Goal: Task Accomplishment & Management: Complete application form

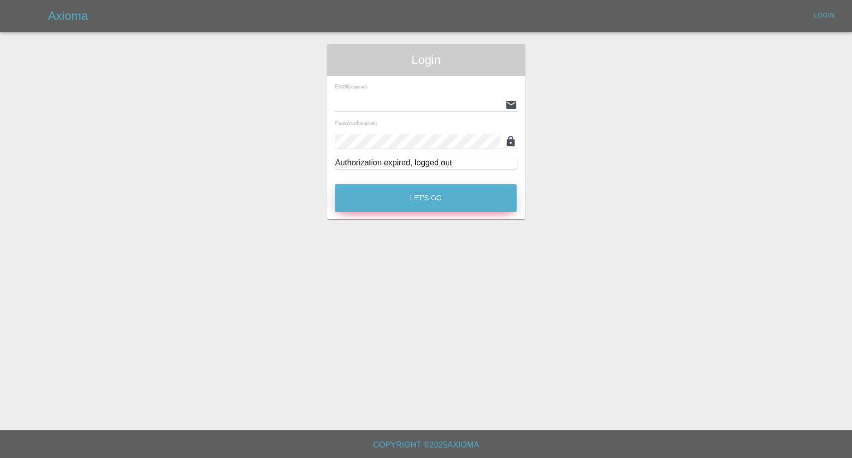
type input "afreen@axioma.co.uk"
click at [397, 197] on button "Let's Go" at bounding box center [426, 197] width 182 height 27
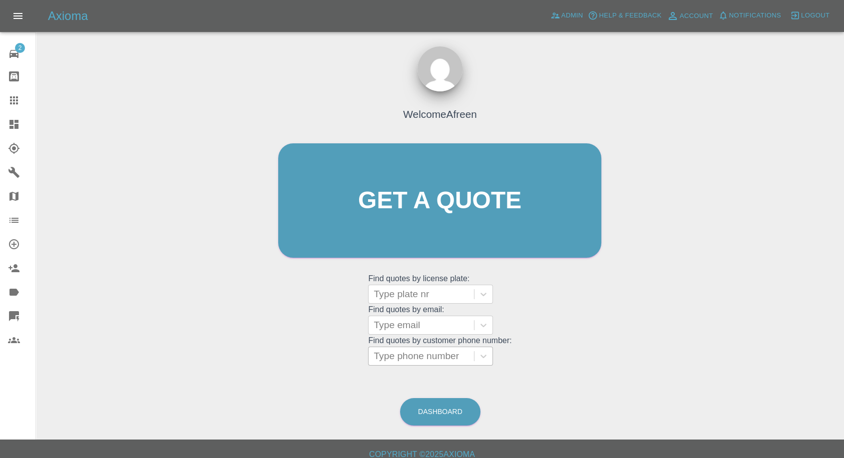
click at [423, 356] on div at bounding box center [420, 356] width 95 height 14
paste input "+447792179096"
drag, startPoint x: 393, startPoint y: 359, endPoint x: 301, endPoint y: 357, distance: 91.9
click at [307, 358] on div "Welcome Afreen Get a quote Get a quote Find quotes by license plate: Type plate…" at bounding box center [440, 220] width 344 height 302
type input "07792179096"
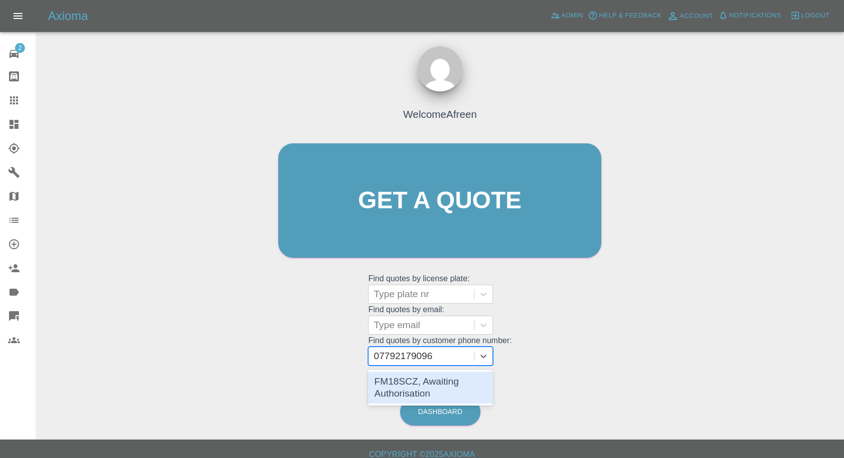
click at [430, 378] on div "FM18SCZ, Awaiting Authorisation" at bounding box center [430, 387] width 125 height 32
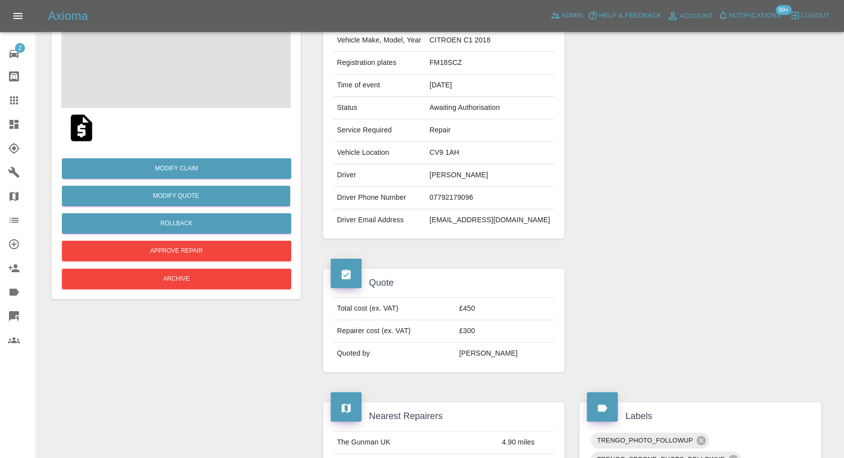
scroll to position [111, 0]
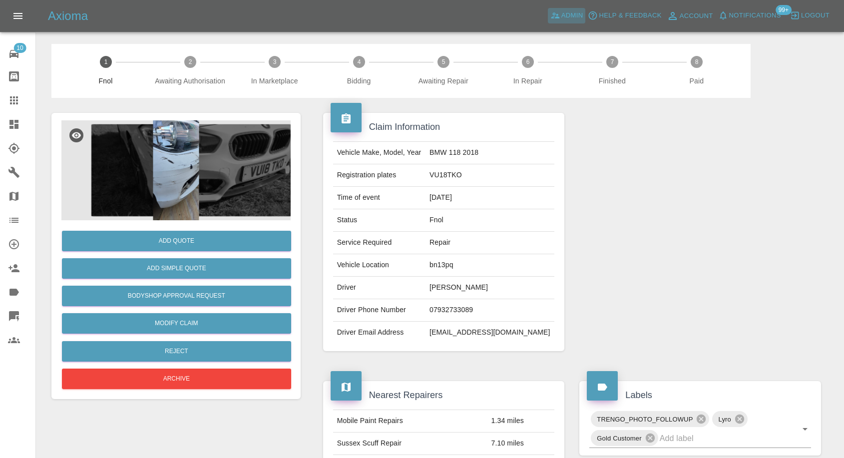
click at [570, 14] on span "Admin" at bounding box center [572, 15] width 22 height 11
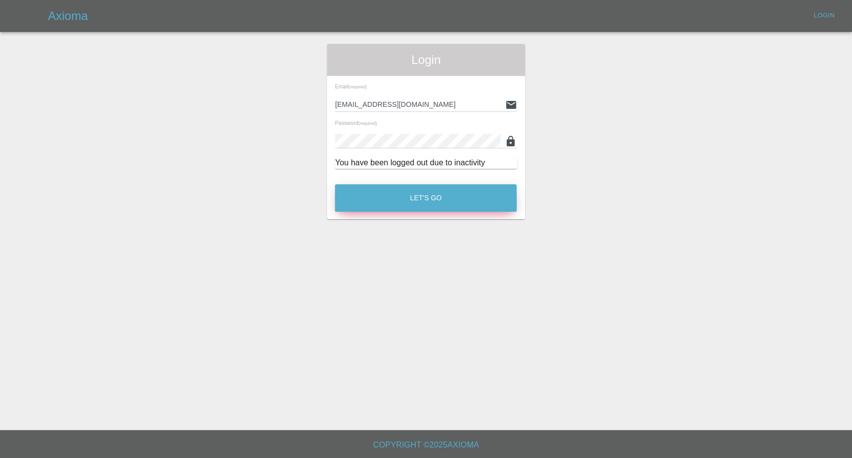
click at [461, 202] on button "Let's Go" at bounding box center [426, 197] width 182 height 27
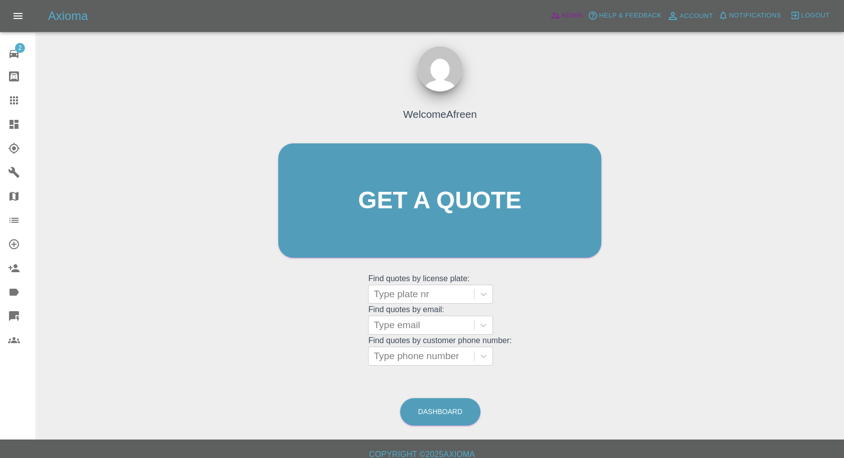
click at [573, 13] on span "Admin" at bounding box center [572, 15] width 22 height 11
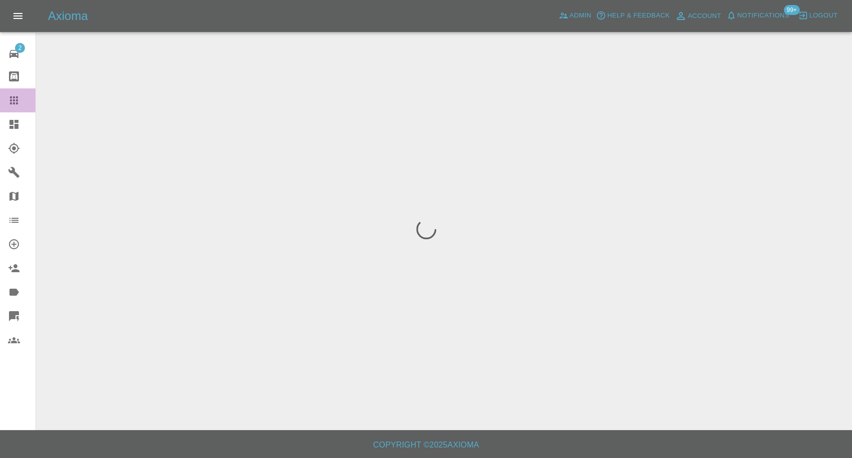
click at [12, 99] on icon at bounding box center [14, 100] width 12 height 12
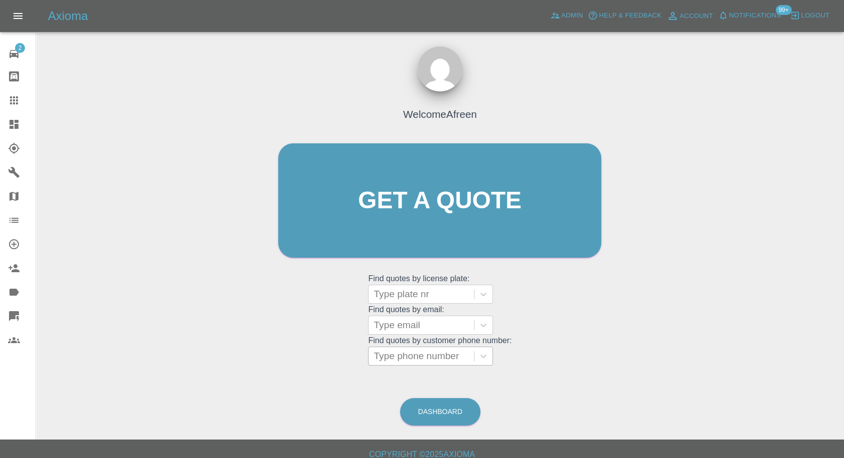
click at [404, 356] on div at bounding box center [420, 356] width 95 height 14
paste input "[PHONE_NUMBER]"
drag, startPoint x: 391, startPoint y: 357, endPoint x: 322, endPoint y: 357, distance: 68.9
click at [323, 357] on div "Welcome Afreen Get a quote Get a quote Find quotes by license plate: Type plate…" at bounding box center [440, 220] width 344 height 302
type input "07873957013"
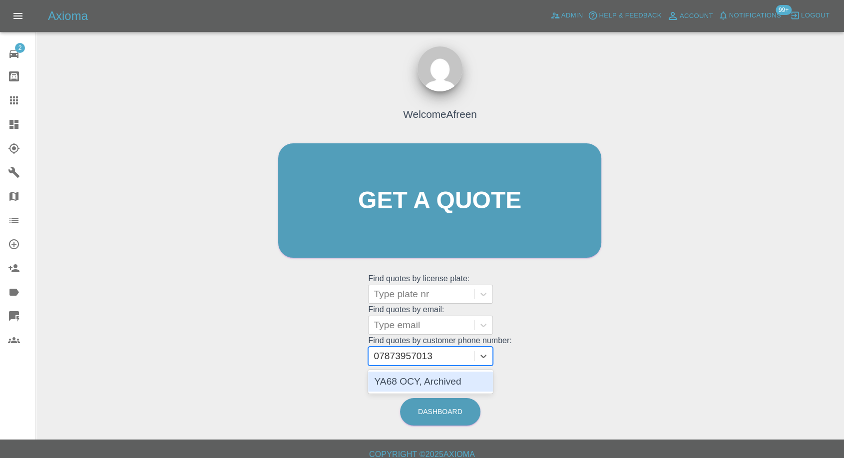
click at [458, 385] on div "YA68 OCY, Archived" at bounding box center [430, 381] width 125 height 20
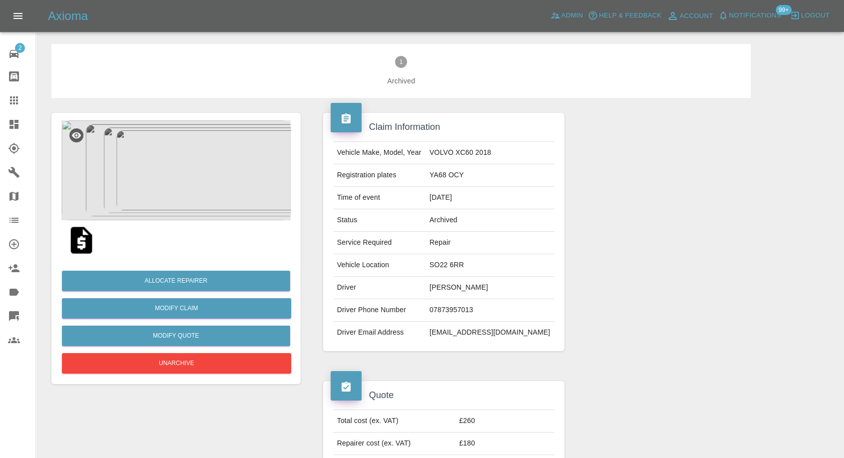
click at [204, 173] on img at bounding box center [175, 170] width 229 height 100
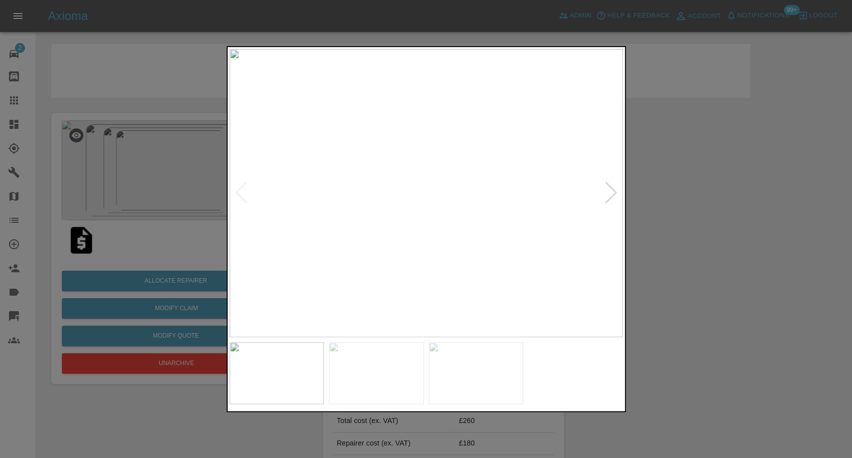
click at [369, 349] on img at bounding box center [376, 373] width 95 height 62
click at [486, 368] on img at bounding box center [476, 373] width 95 height 62
click at [594, 385] on img at bounding box center [575, 373] width 95 height 62
click at [611, 195] on img at bounding box center [426, 193] width 393 height 288
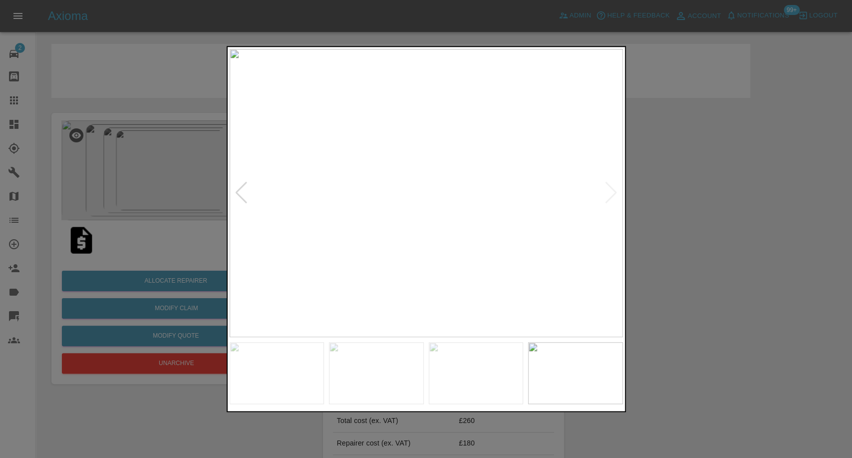
click at [740, 240] on div at bounding box center [426, 229] width 852 height 458
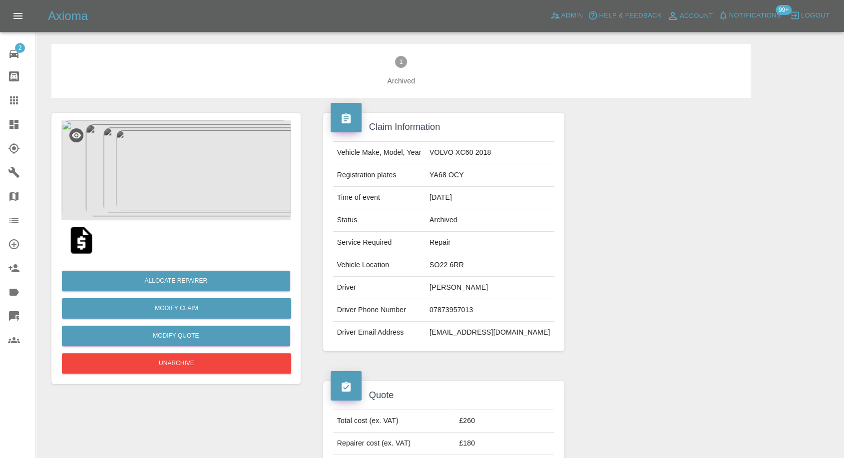
click at [456, 287] on td "Jon Mitchell" at bounding box center [489, 288] width 129 height 22
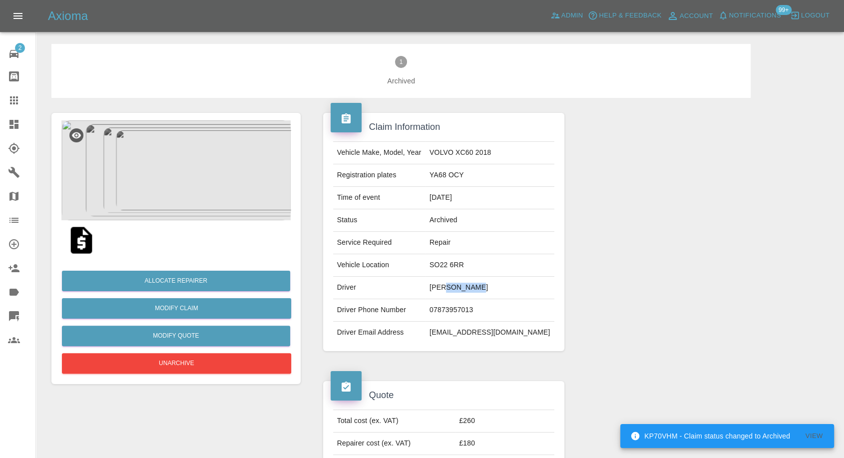
click at [456, 287] on td "Jon Mitchell" at bounding box center [489, 288] width 129 height 22
copy td "Jon Mitchell"
click at [451, 261] on td "SO22 6RR" at bounding box center [489, 265] width 129 height 22
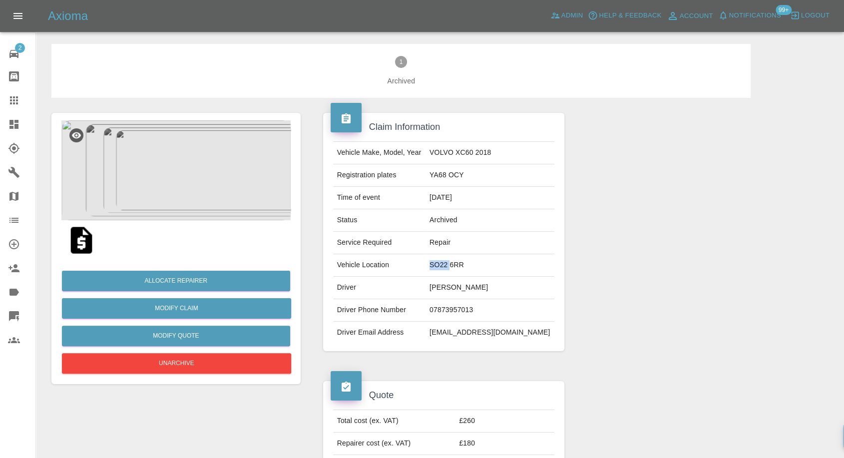
click at [451, 261] on td "SO22 6RR" at bounding box center [489, 265] width 129 height 22
copy td "SO22 6RR"
click at [467, 176] on td "YA68 OCY" at bounding box center [489, 175] width 129 height 22
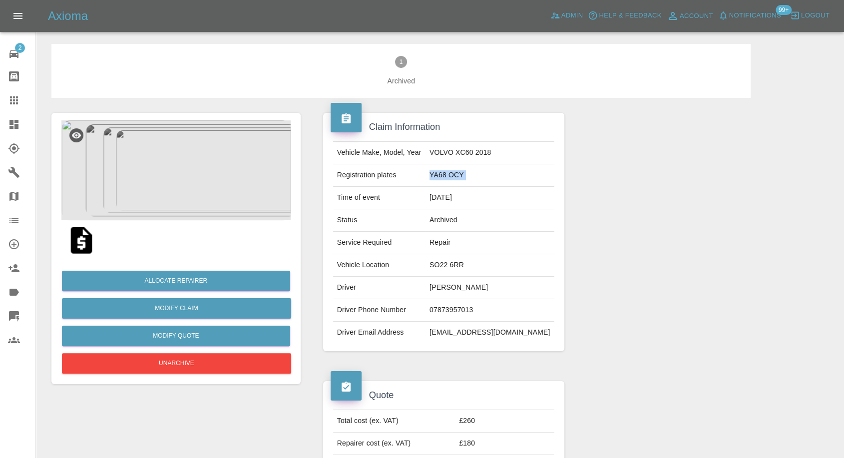
click at [467, 176] on td "YA68 OCY" at bounding box center [489, 175] width 129 height 22
copy td "YA68 OCY"
click at [463, 331] on td "jonmitchell2104@hotmail.com" at bounding box center [489, 332] width 129 height 22
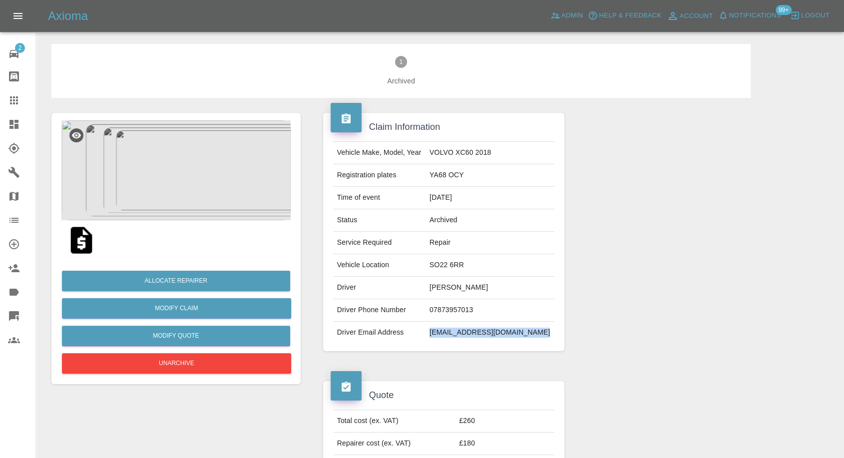
copy td "jonmitchell2104@hotmail.com"
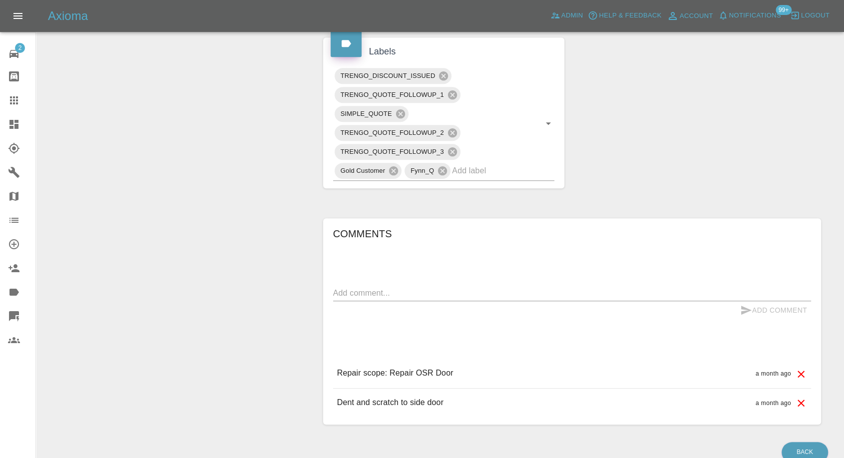
scroll to position [524, 0]
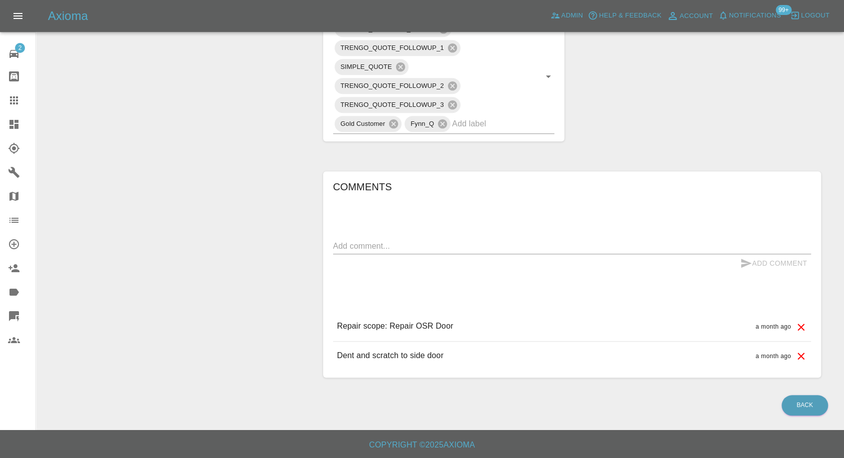
click at [351, 352] on p "Dent and scratch to side door" at bounding box center [390, 355] width 106 height 12
copy p "Dent and scratch to side door"
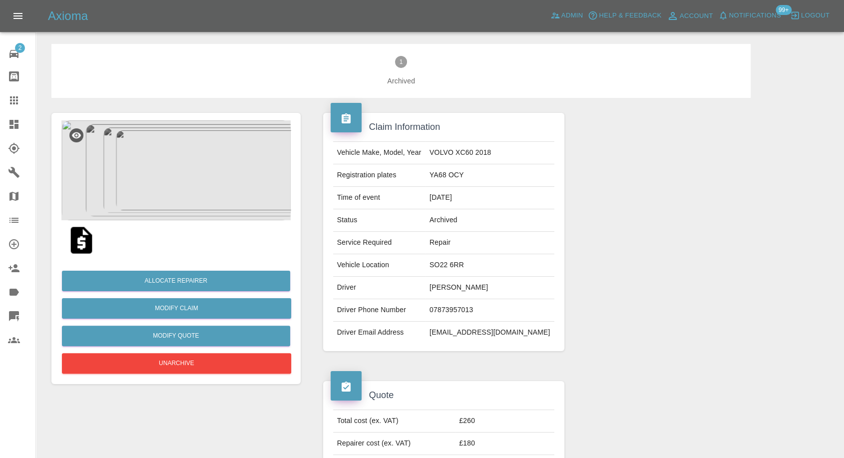
scroll to position [0, 0]
click at [452, 304] on td "07873957013" at bounding box center [489, 310] width 129 height 22
copy td "07873957013"
drag, startPoint x: 17, startPoint y: 102, endPoint x: 39, endPoint y: 112, distance: 23.9
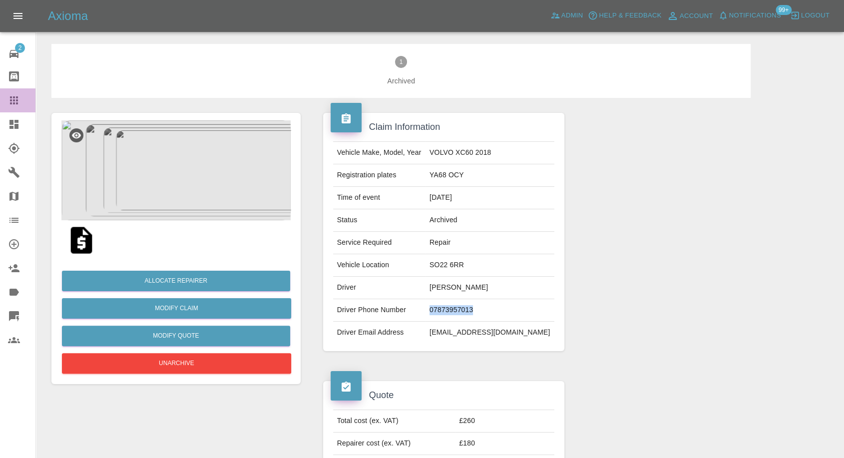
click at [17, 102] on icon at bounding box center [14, 100] width 8 height 8
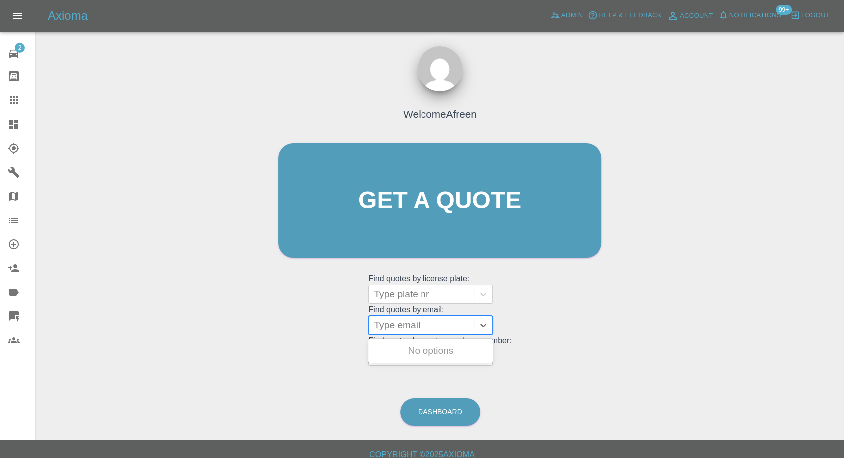
click at [405, 329] on div at bounding box center [420, 325] width 95 height 14
paste input "jonmitchell2104@hotmail.com"
type input "jonmitchell2104@hotmail.com"
click at [431, 352] on div "YA68OCY, Fnol" at bounding box center [430, 350] width 125 height 20
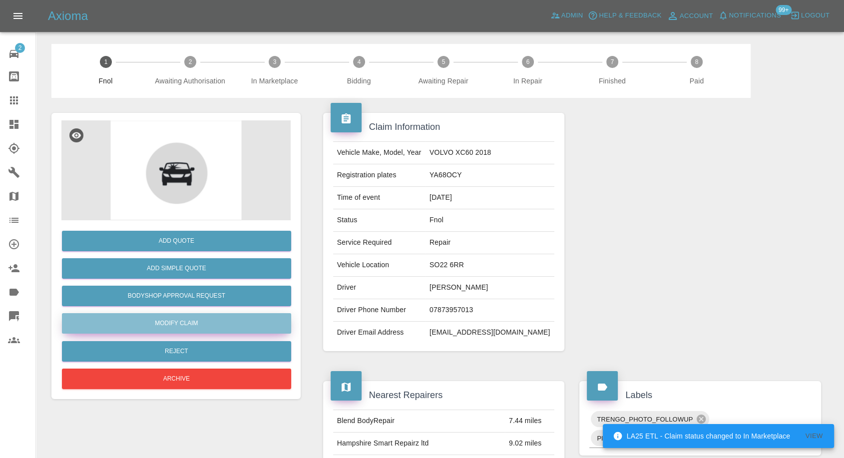
click at [185, 327] on link "Modify Claim" at bounding box center [176, 323] width 229 height 20
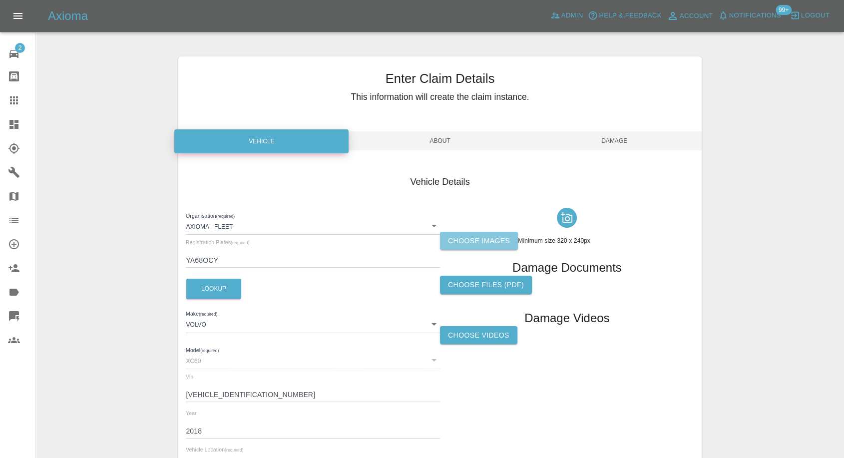
click at [475, 242] on label "Choose images" at bounding box center [479, 241] width 78 height 18
click at [0, 0] on input "Choose images" at bounding box center [0, 0] width 0 height 0
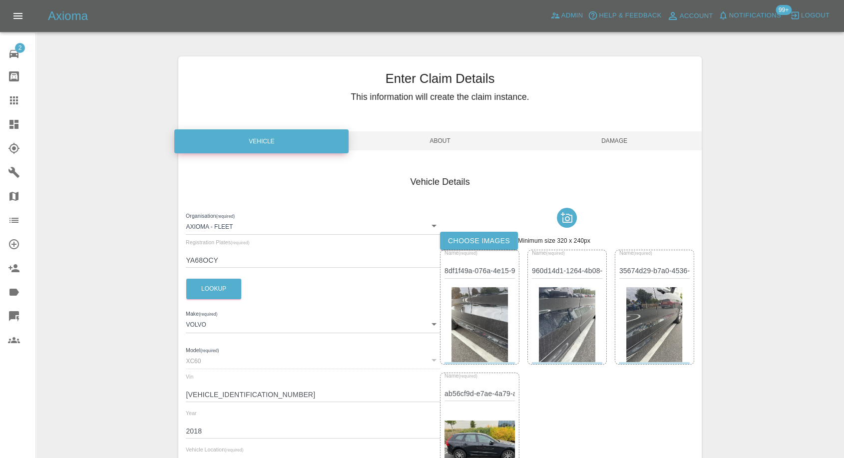
click at [615, 141] on span "Damage" at bounding box center [614, 140] width 174 height 19
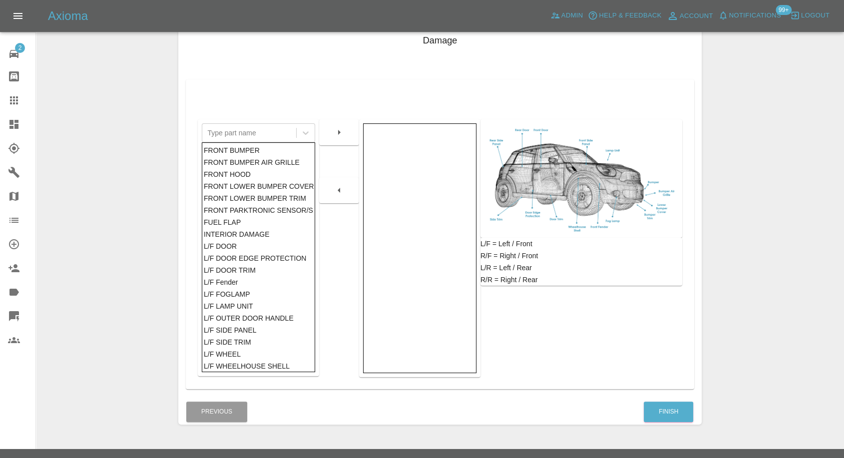
scroll to position [160, 0]
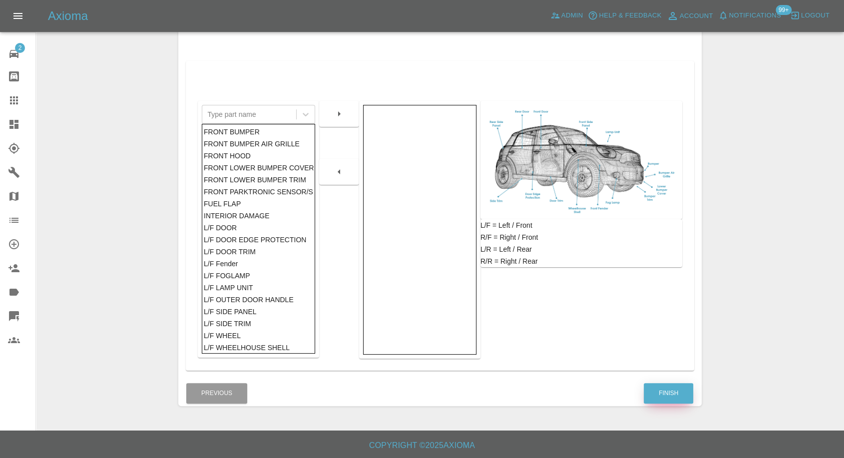
click at [679, 389] on button "Finish" at bounding box center [667, 393] width 49 height 20
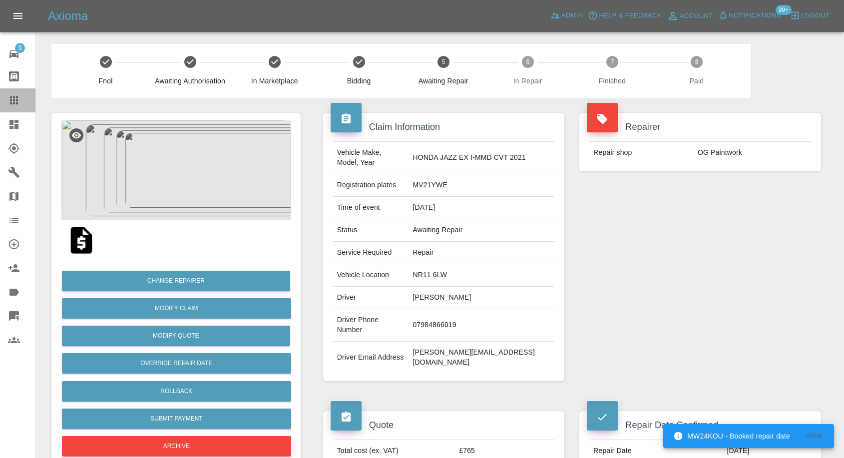
scroll to position [610, 0]
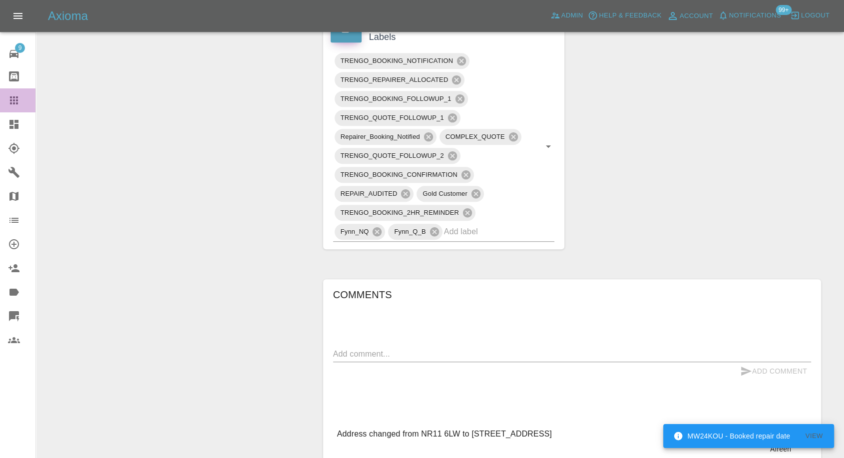
click at [13, 102] on icon at bounding box center [14, 100] width 8 height 8
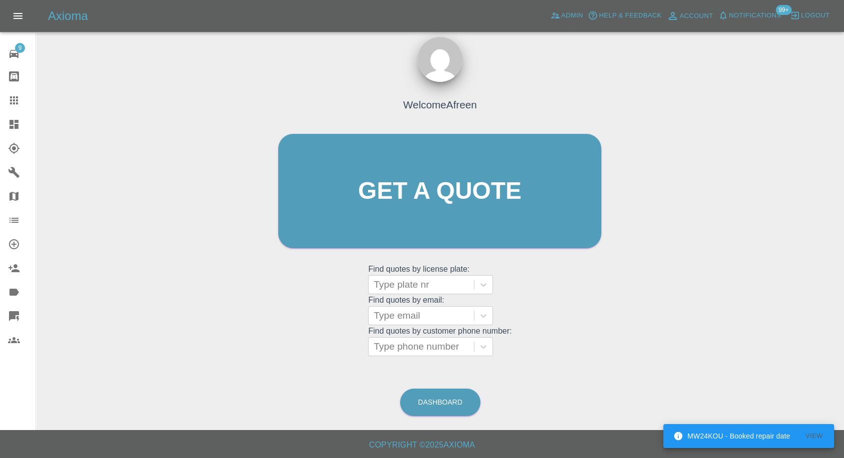
scroll to position [9, 0]
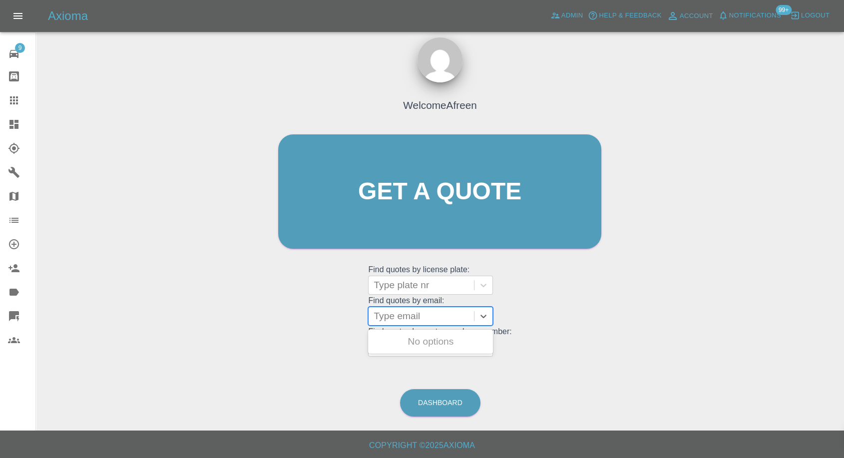
click at [421, 322] on div at bounding box center [420, 316] width 95 height 14
paste input "Dent and scratch to side door"
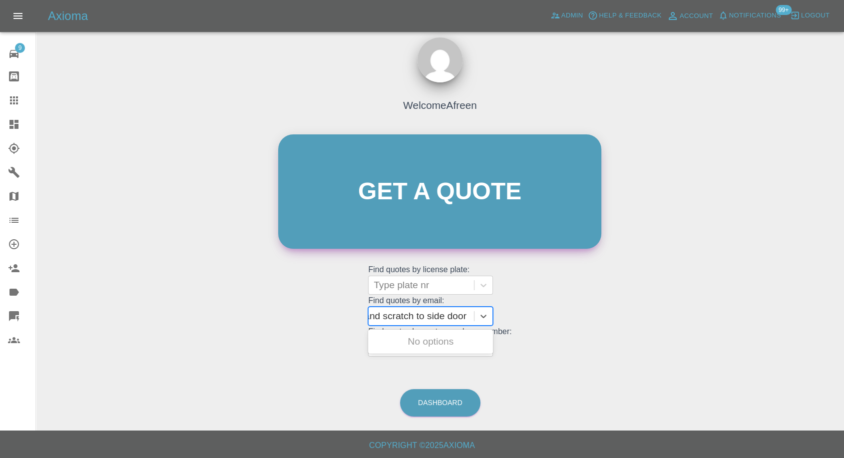
scroll to position [0, 26]
click at [406, 331] on div "No options" at bounding box center [430, 341] width 125 height 20
click at [418, 340] on div "No options" at bounding box center [430, 341] width 125 height 20
type input "Dent and scratch to side door"
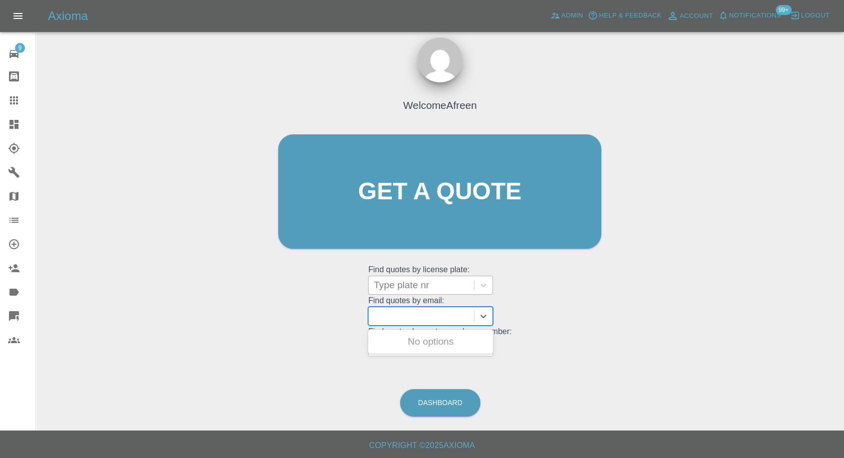
click at [415, 286] on div at bounding box center [420, 285] width 95 height 14
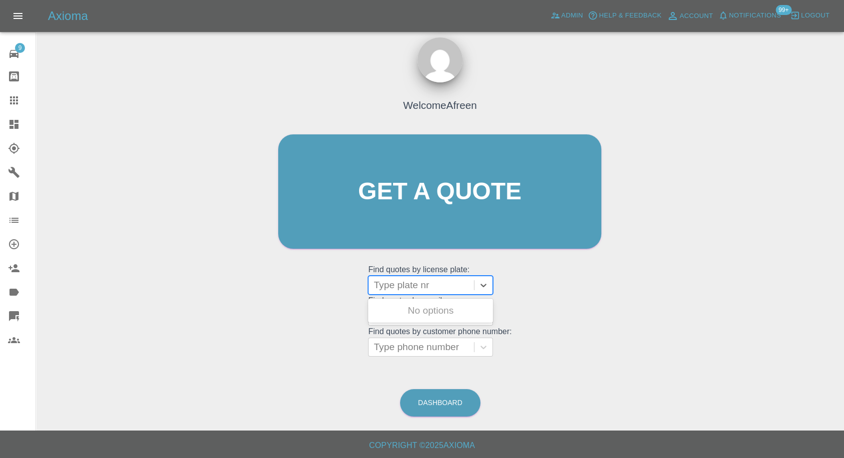
paste input "YA68 OCY"
type input "YA68 OCY"
click at [431, 312] on div "YA68 OCY, Archived" at bounding box center [430, 311] width 125 height 20
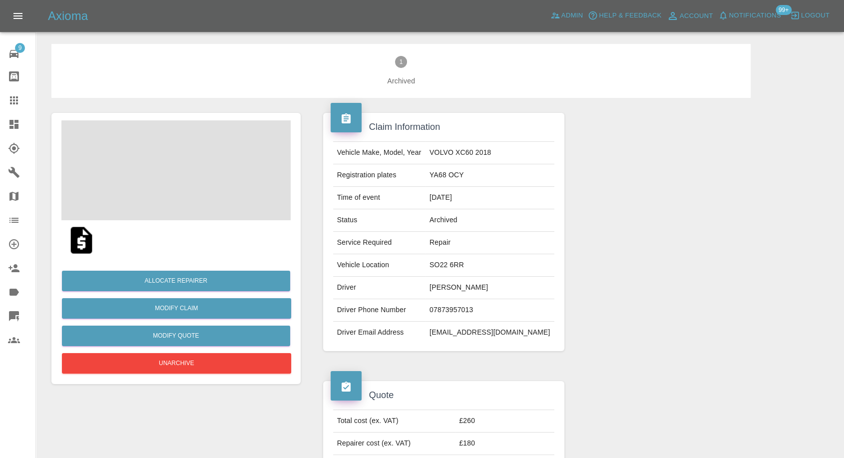
click at [193, 152] on span at bounding box center [175, 170] width 229 height 100
click at [204, 169] on span at bounding box center [175, 170] width 229 height 100
click at [201, 168] on span at bounding box center [175, 170] width 229 height 100
click at [168, 202] on img at bounding box center [175, 170] width 229 height 100
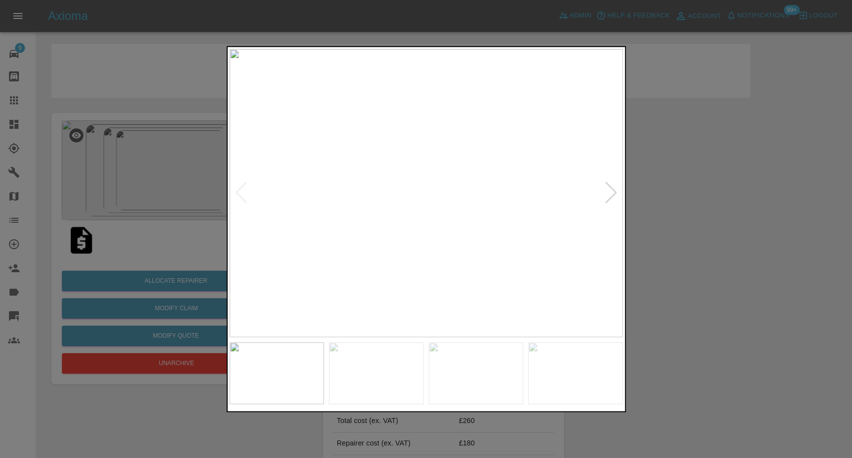
click at [365, 364] on img at bounding box center [376, 373] width 95 height 62
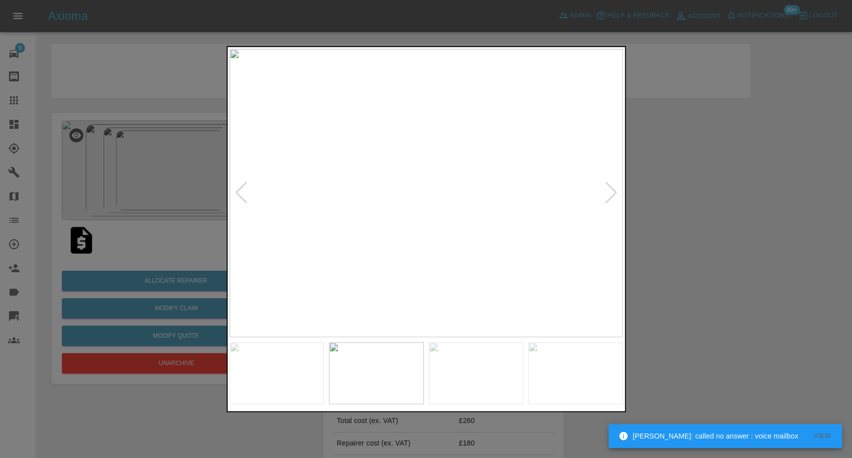
click at [474, 357] on img at bounding box center [476, 373] width 95 height 62
click at [484, 365] on img at bounding box center [476, 373] width 95 height 62
click at [573, 375] on img at bounding box center [575, 373] width 95 height 62
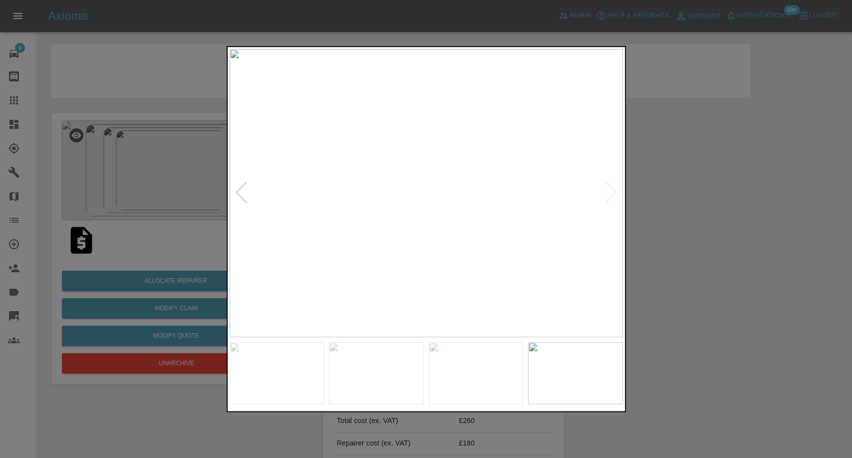
click at [614, 195] on img at bounding box center [426, 193] width 393 height 288
click at [612, 195] on img at bounding box center [426, 193] width 393 height 288
click at [441, 379] on img at bounding box center [476, 373] width 95 height 62
click at [351, 375] on img at bounding box center [376, 373] width 95 height 62
click at [296, 363] on img at bounding box center [277, 373] width 95 height 62
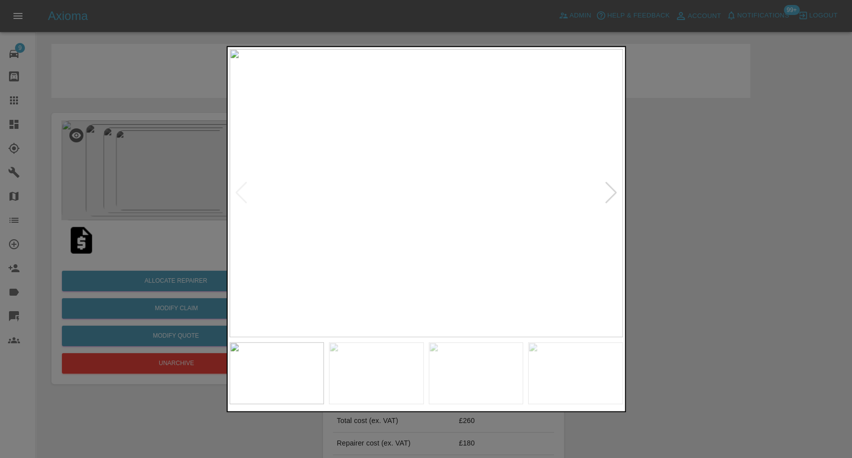
click at [237, 196] on img at bounding box center [426, 193] width 393 height 288
click at [736, 270] on div at bounding box center [426, 229] width 852 height 458
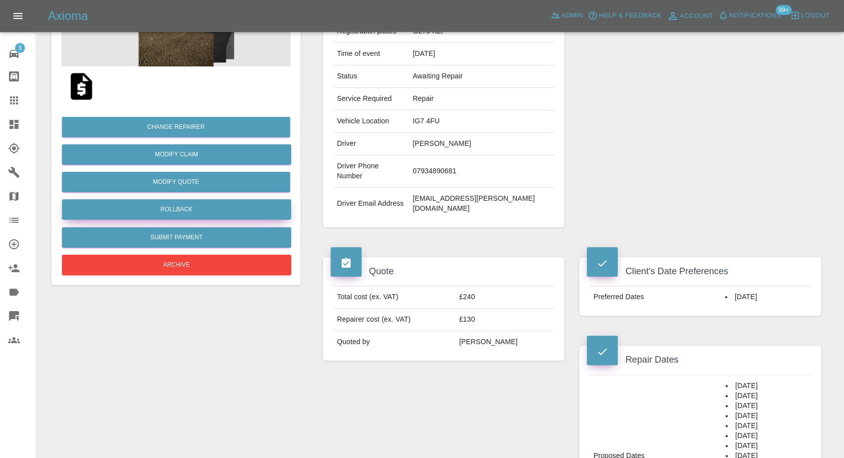
scroll to position [55, 0]
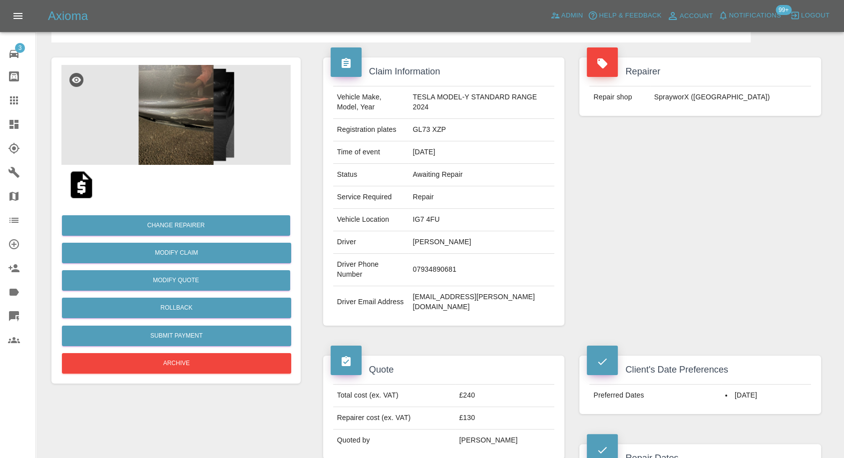
click at [168, 120] on img at bounding box center [175, 115] width 229 height 100
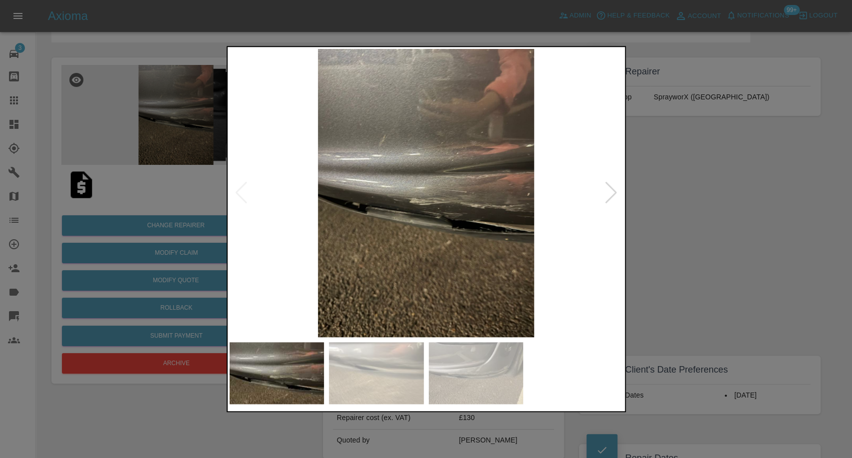
click at [392, 391] on img at bounding box center [376, 373] width 95 height 62
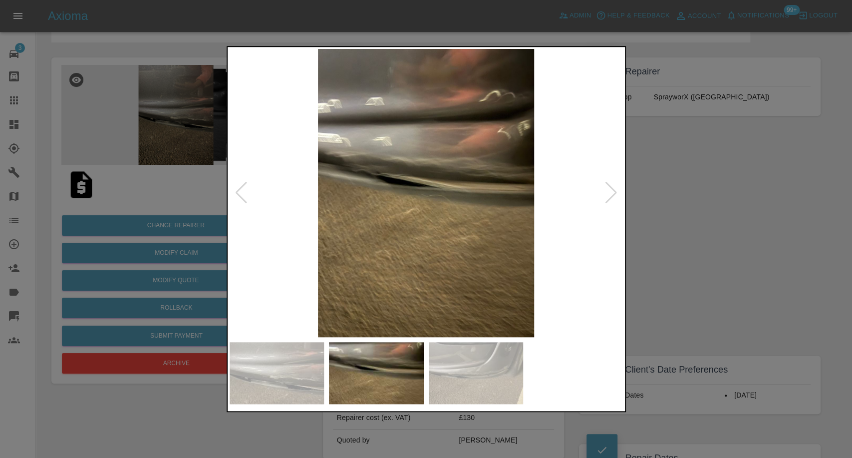
click at [485, 373] on img at bounding box center [476, 373] width 95 height 62
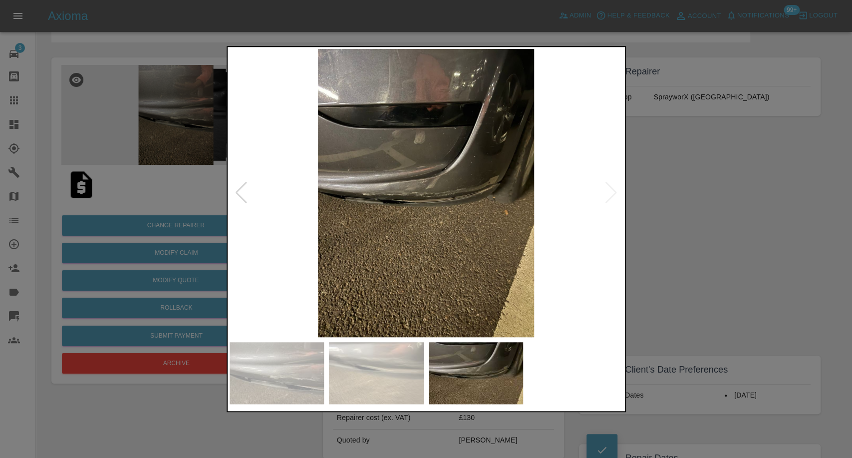
click at [611, 193] on img at bounding box center [426, 193] width 393 height 288
click at [170, 219] on div at bounding box center [426, 229] width 852 height 458
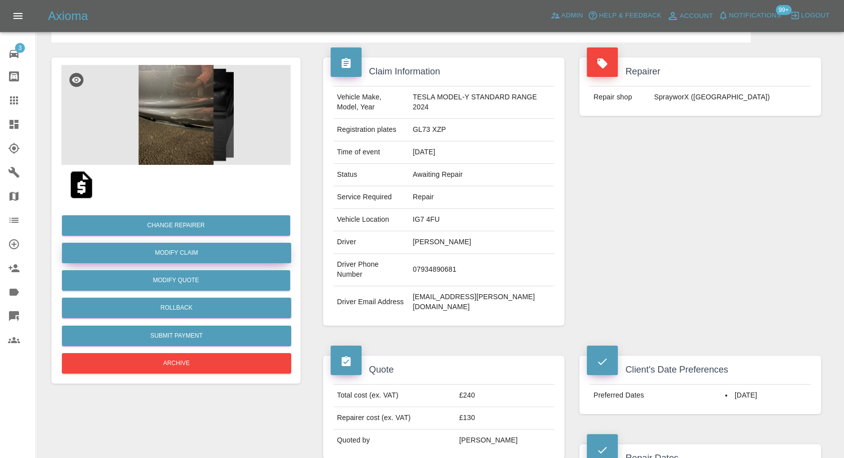
click at [188, 249] on link "Modify Claim" at bounding box center [176, 253] width 229 height 20
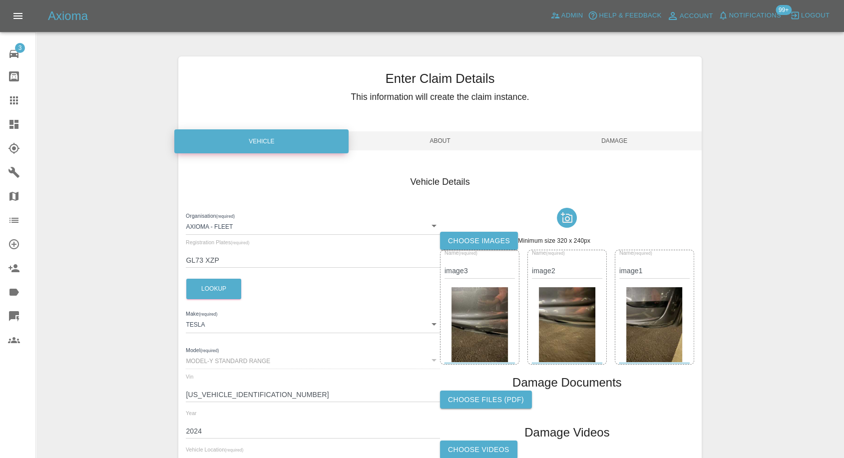
click at [487, 248] on label "Choose images" at bounding box center [479, 241] width 78 height 18
click at [0, 0] on input "Choose images" at bounding box center [0, 0] width 0 height 0
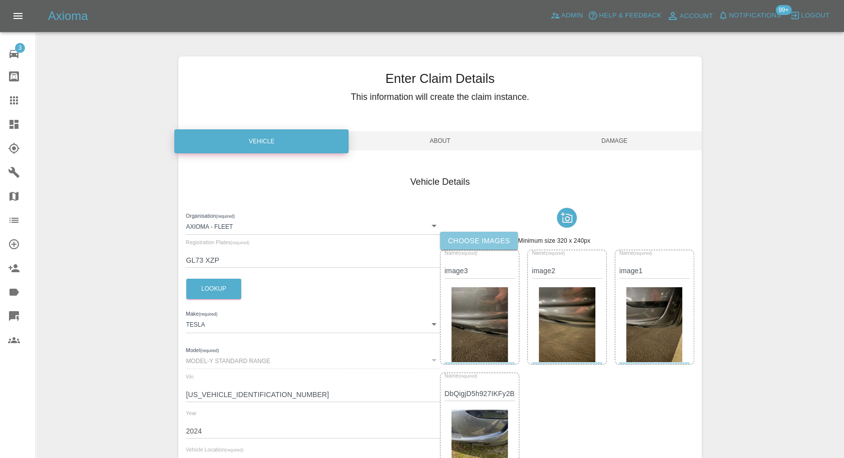
click at [465, 234] on label "Choose images" at bounding box center [479, 241] width 78 height 18
click at [0, 0] on input "Choose images" at bounding box center [0, 0] width 0 height 0
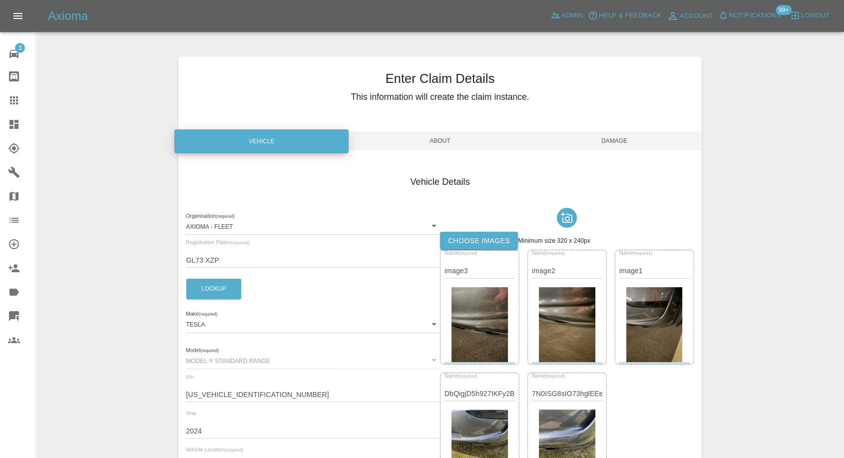
click at [636, 142] on span "Damage" at bounding box center [614, 140] width 174 height 19
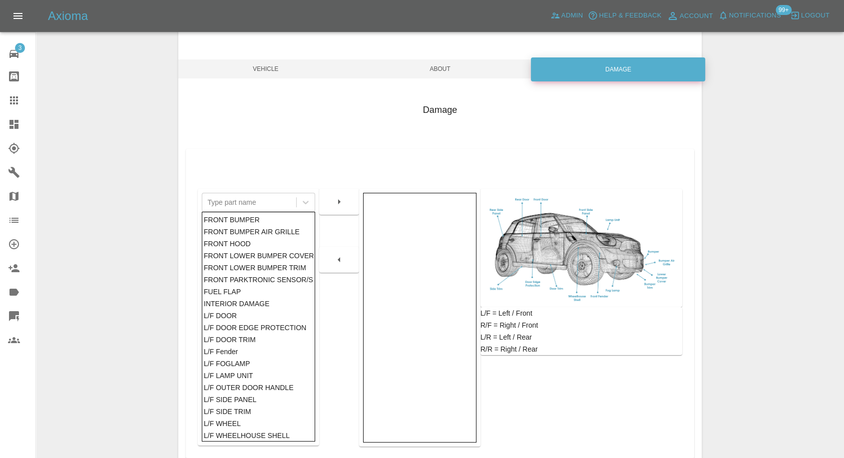
scroll to position [111, 0]
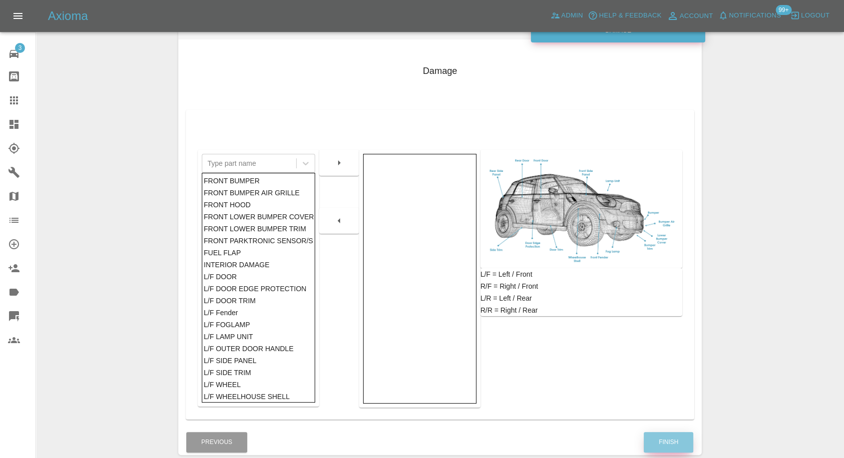
click at [671, 436] on button "Finish" at bounding box center [667, 442] width 49 height 20
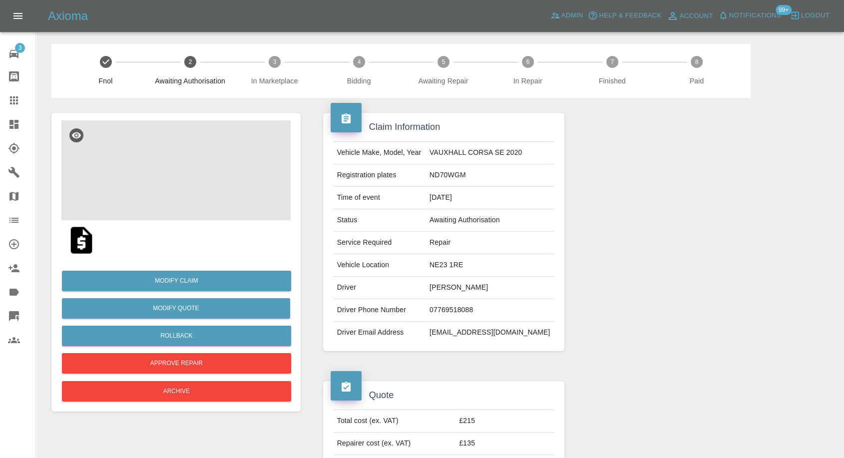
click at [165, 162] on img at bounding box center [175, 170] width 229 height 100
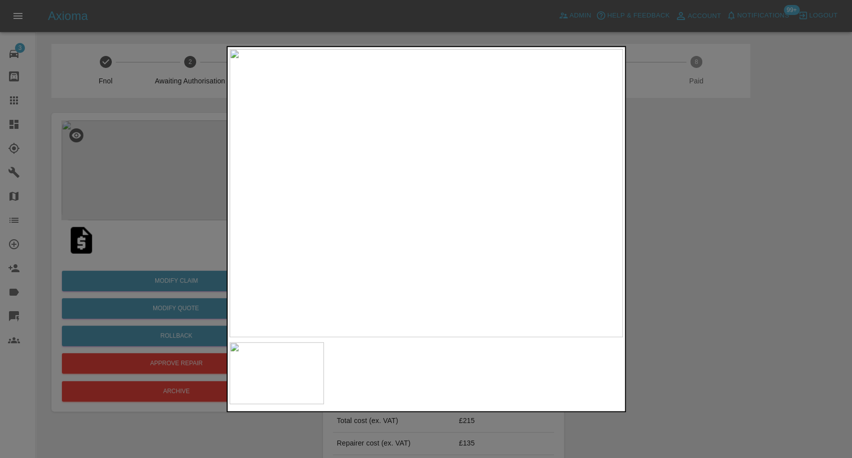
click at [694, 291] on div at bounding box center [426, 229] width 852 height 458
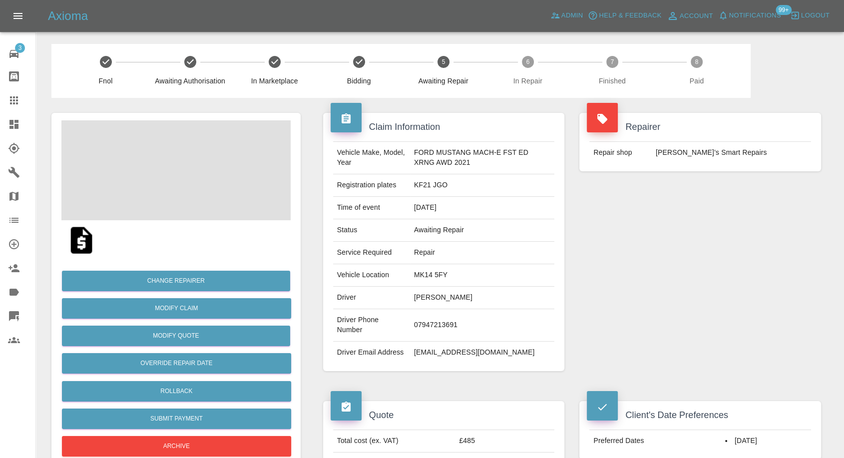
click at [84, 245] on img at bounding box center [81, 240] width 32 height 32
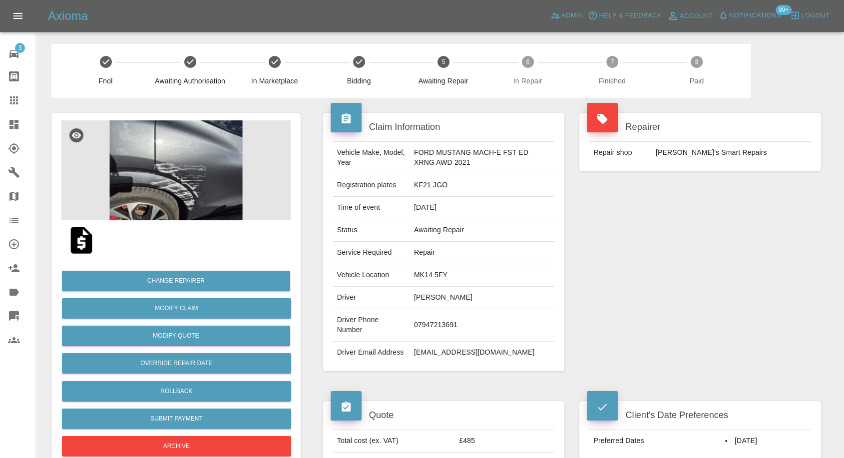
click at [80, 247] on img at bounding box center [81, 240] width 32 height 32
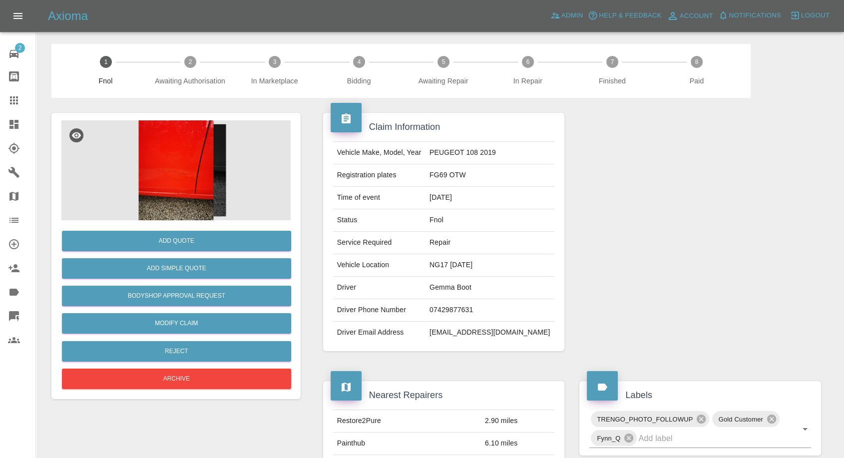
click at [165, 177] on img at bounding box center [175, 170] width 229 height 100
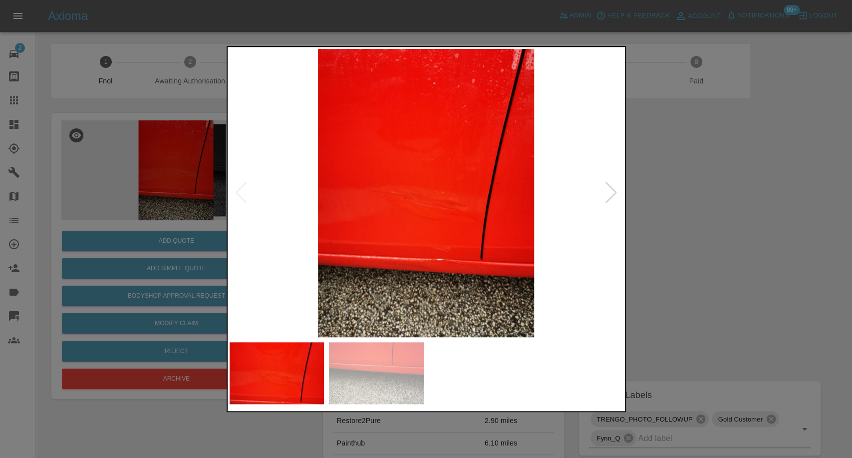
click at [387, 354] on img at bounding box center [376, 373] width 95 height 62
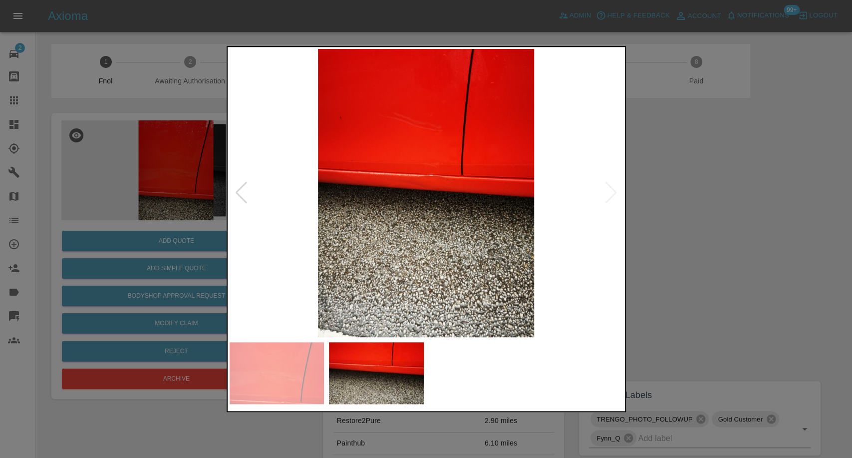
click at [672, 324] on div at bounding box center [426, 229] width 852 height 458
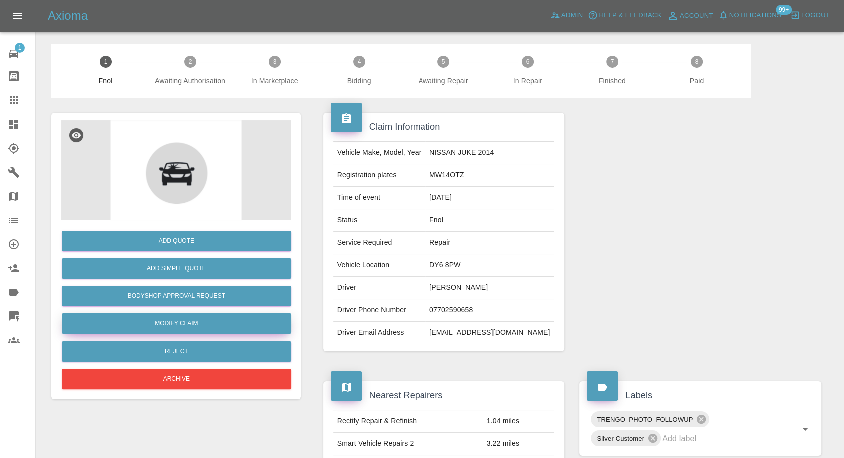
drag, startPoint x: 204, startPoint y: 325, endPoint x: 210, endPoint y: 324, distance: 5.6
click at [204, 325] on link "Modify Claim" at bounding box center [176, 323] width 229 height 20
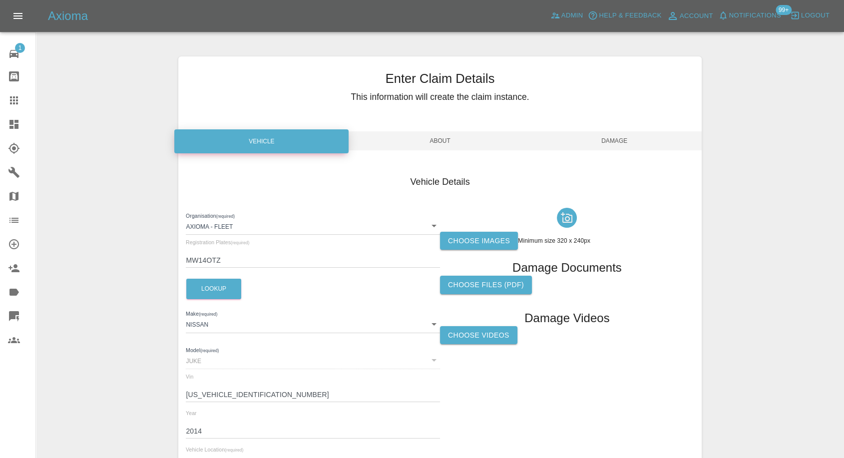
click at [489, 242] on label "Choose images" at bounding box center [479, 241] width 78 height 18
click at [0, 0] on input "Choose images" at bounding box center [0, 0] width 0 height 0
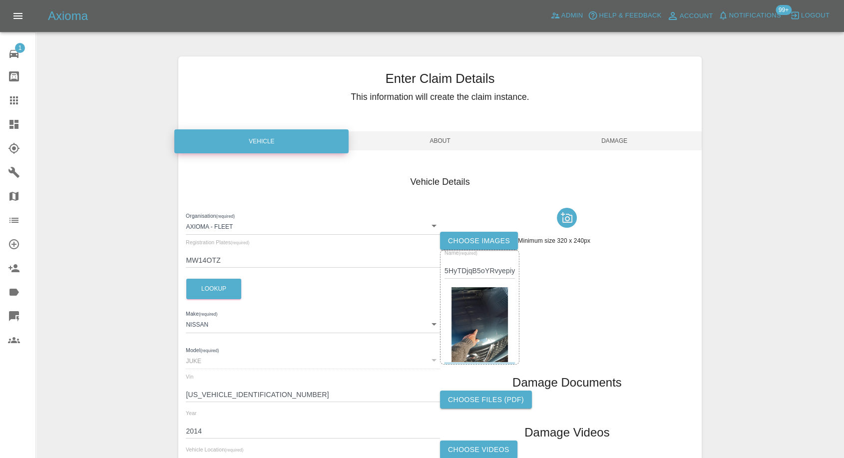
click at [496, 241] on label "Choose images" at bounding box center [479, 241] width 78 height 18
click at [0, 0] on input "Choose images" at bounding box center [0, 0] width 0 height 0
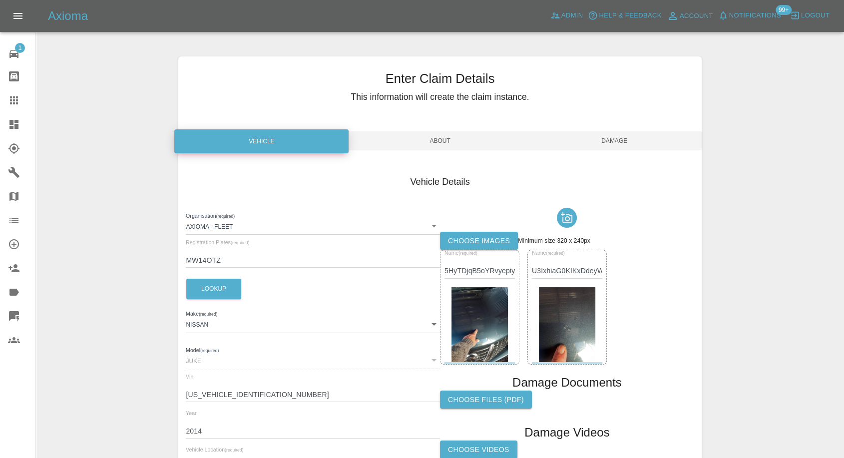
click at [623, 133] on span "Damage" at bounding box center [614, 140] width 174 height 19
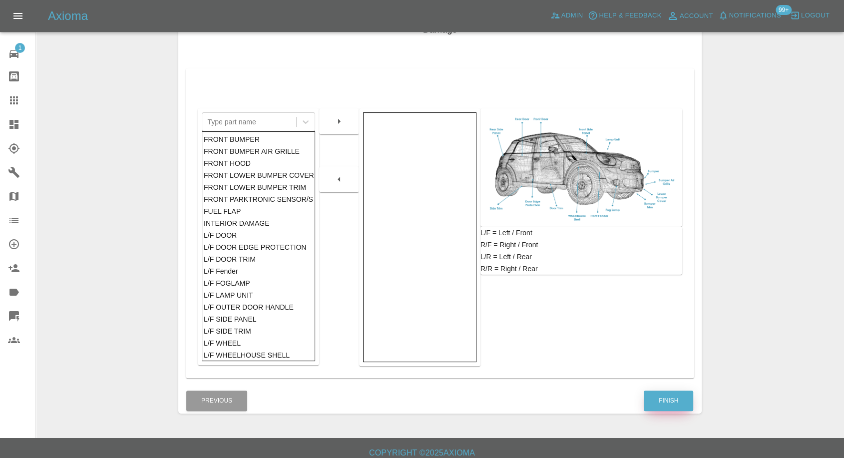
scroll to position [160, 0]
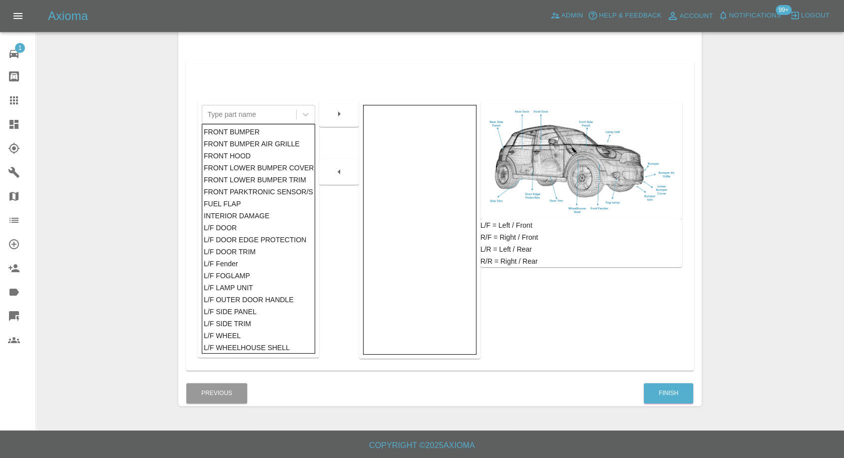
click at [659, 403] on div "Finish" at bounding box center [668, 392] width 50 height 25
click at [675, 386] on button "Finish" at bounding box center [667, 393] width 49 height 20
